Goal: Transaction & Acquisition: Download file/media

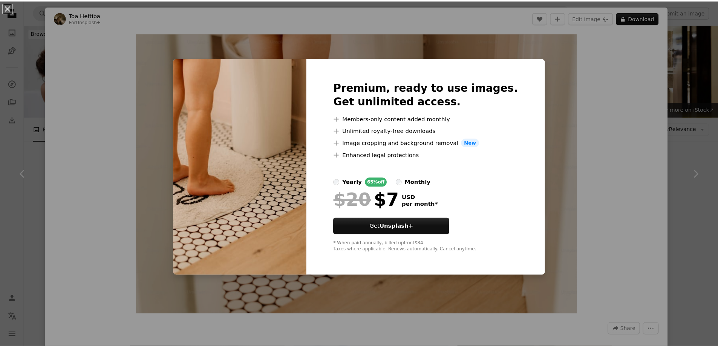
scroll to position [1377, 0]
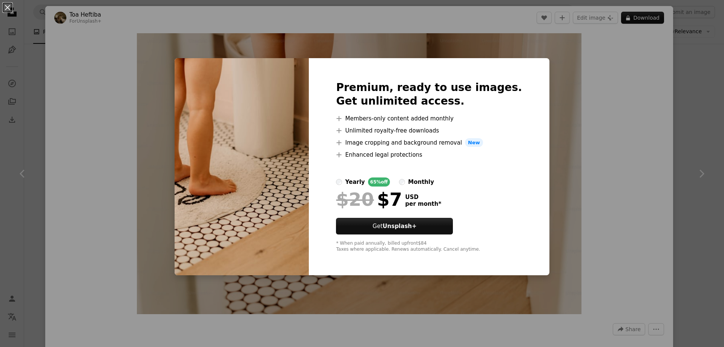
click at [621, 117] on div "An X shape Premium, ready to use images. Get unlimited access. A plus sign Memb…" at bounding box center [362, 173] width 724 height 347
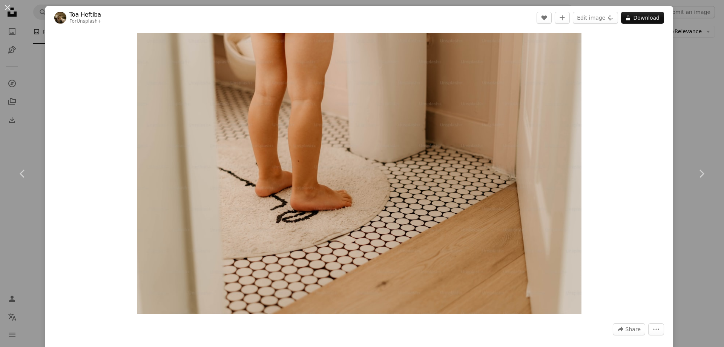
click at [689, 90] on div "An X shape Chevron left Chevron right Toa Heftiba For Unsplash+ A heart A plus …" at bounding box center [362, 173] width 724 height 347
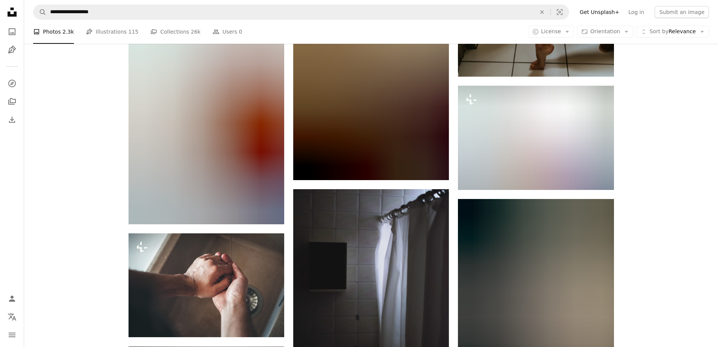
scroll to position [5375, 0]
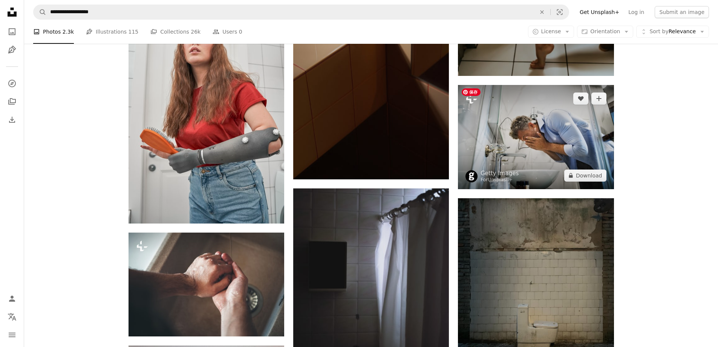
click at [569, 139] on img at bounding box center [536, 137] width 156 height 104
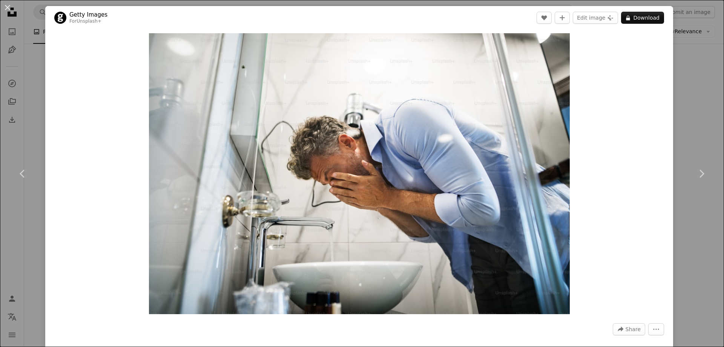
click at [672, 101] on div "An X shape Chevron left Chevron right Getty Images For Unsplash+ A heart A plus…" at bounding box center [362, 173] width 724 height 347
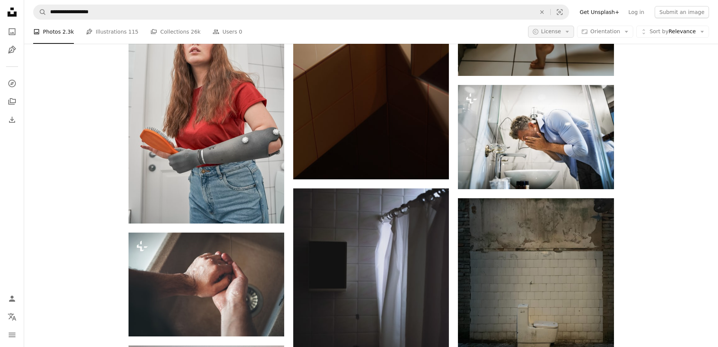
click at [569, 30] on icon "Arrow down" at bounding box center [567, 31] width 7 height 7
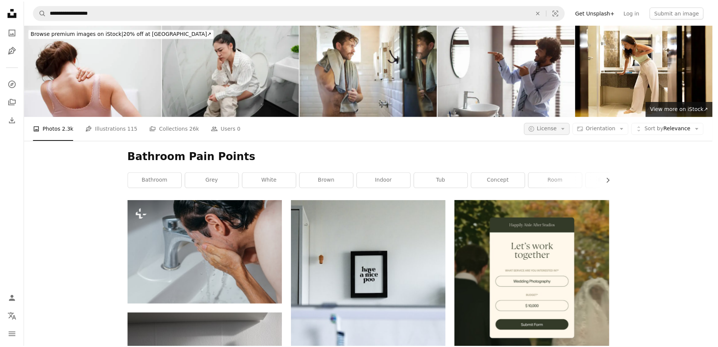
scroll to position [5375, 0]
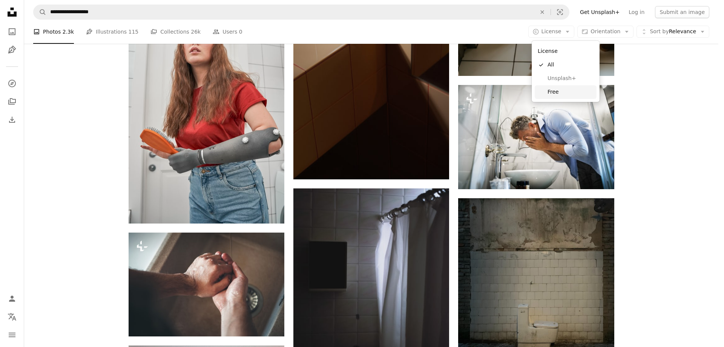
click at [555, 90] on span "Free" at bounding box center [571, 92] width 46 height 8
